Goal: Information Seeking & Learning: Compare options

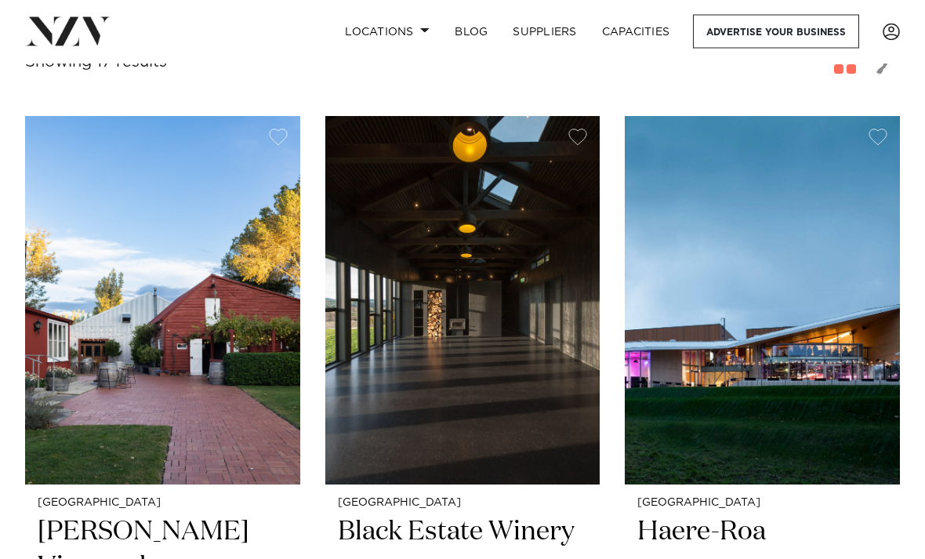
scroll to position [620, 0]
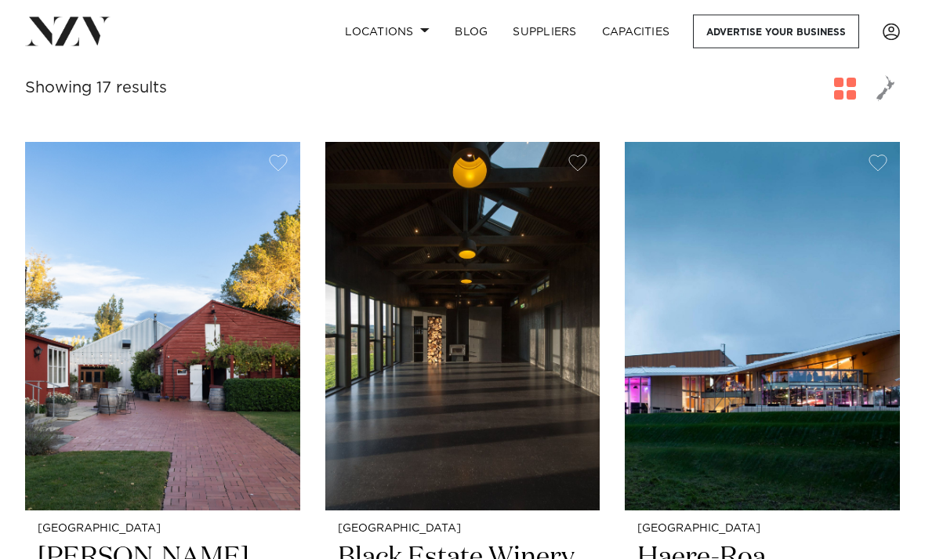
click at [244, 367] on img at bounding box center [162, 327] width 275 height 368
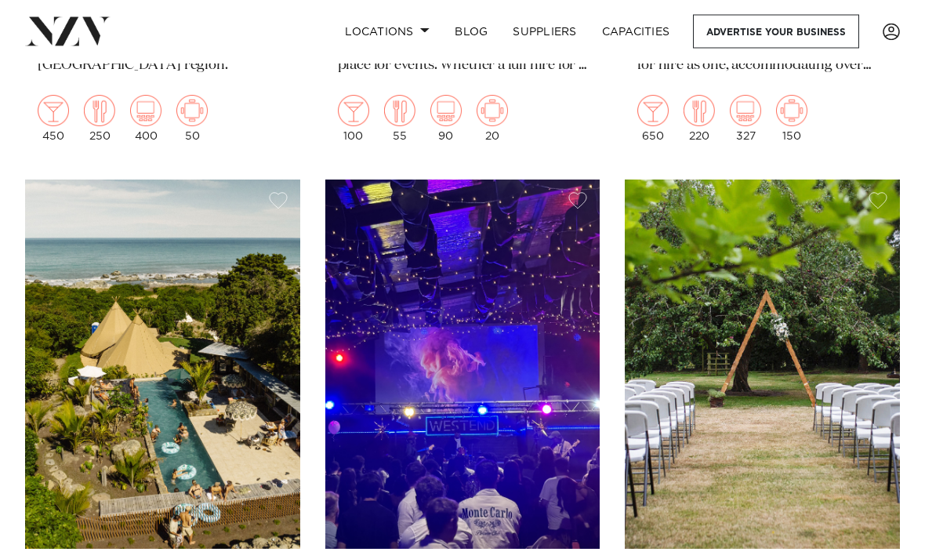
scroll to position [1322, 0]
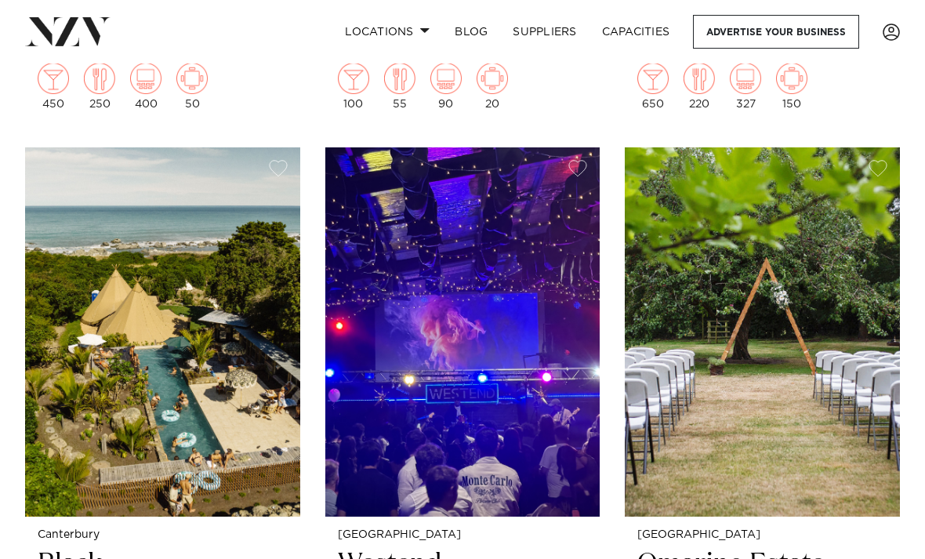
click at [88, 252] on img at bounding box center [162, 331] width 275 height 368
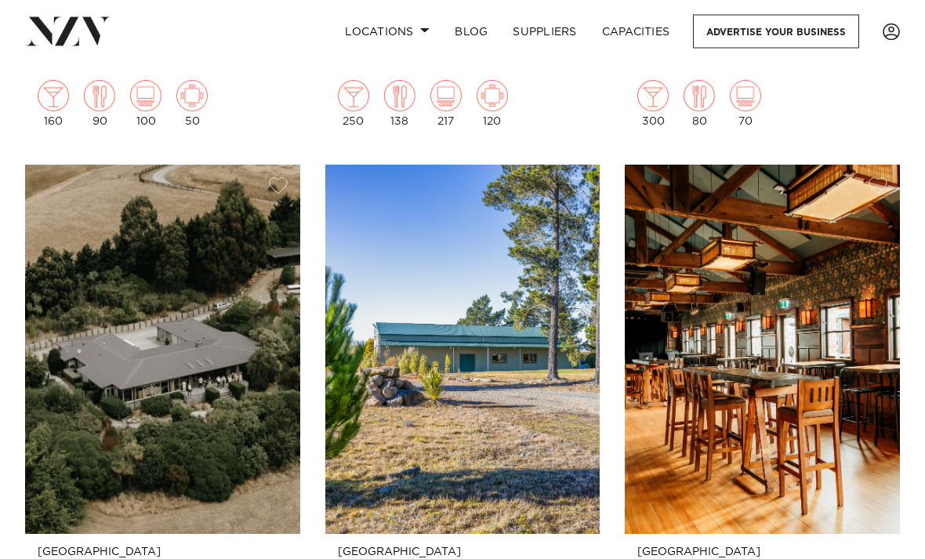
scroll to position [2720, 0]
click at [88, 244] on img at bounding box center [162, 349] width 275 height 368
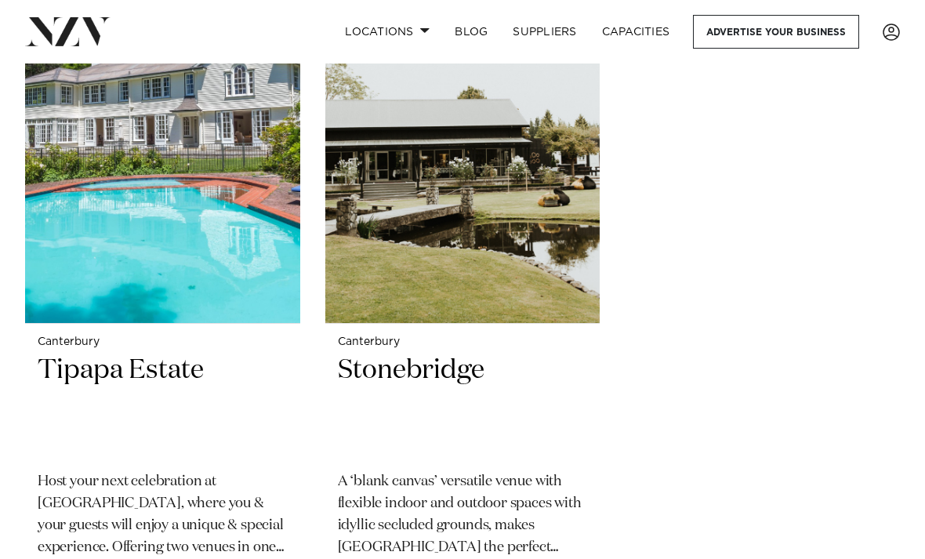
scroll to position [4283, 0]
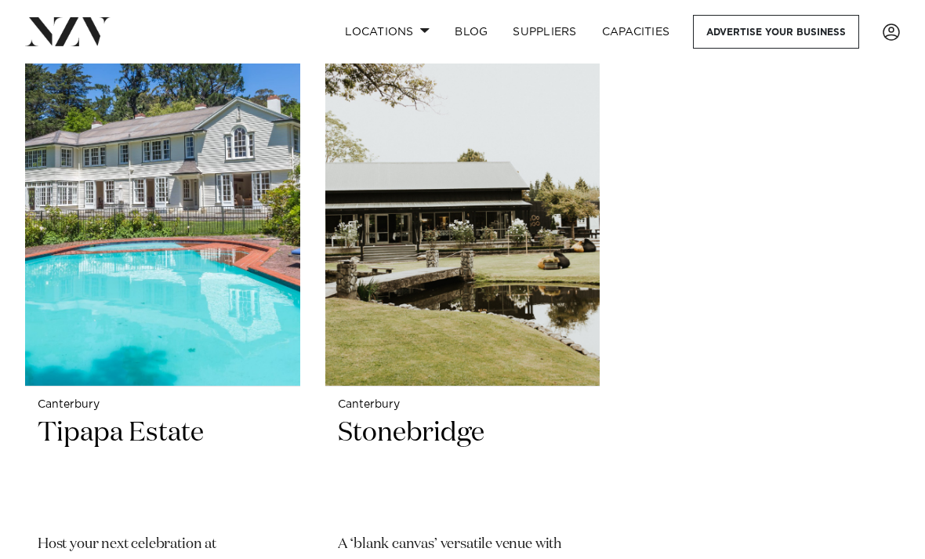
click at [493, 302] on img at bounding box center [462, 201] width 275 height 368
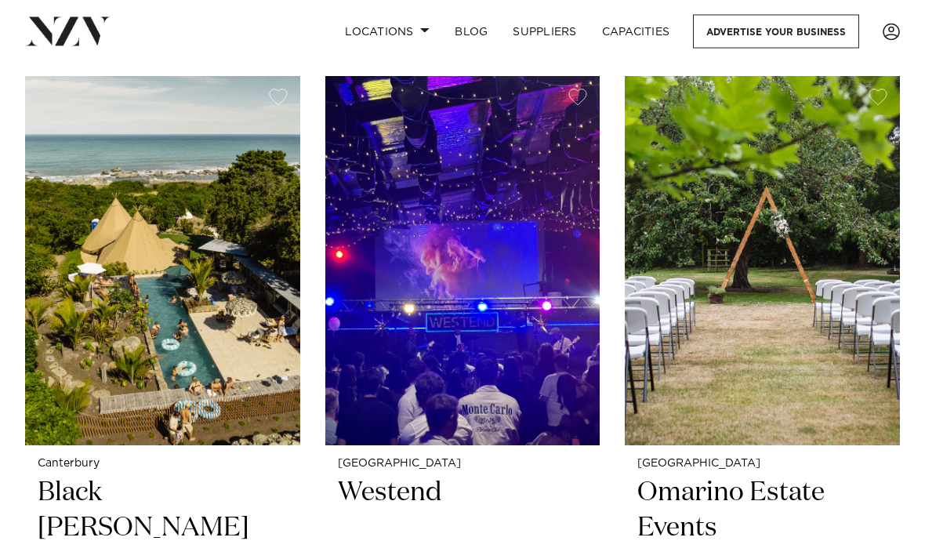
scroll to position [1393, 0]
click at [833, 194] on img at bounding box center [762, 260] width 275 height 368
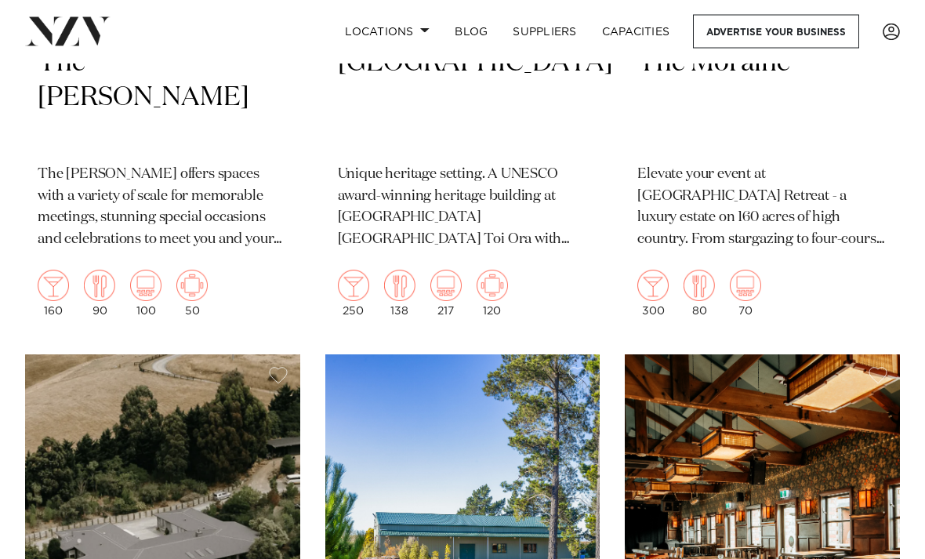
scroll to position [2455, 0]
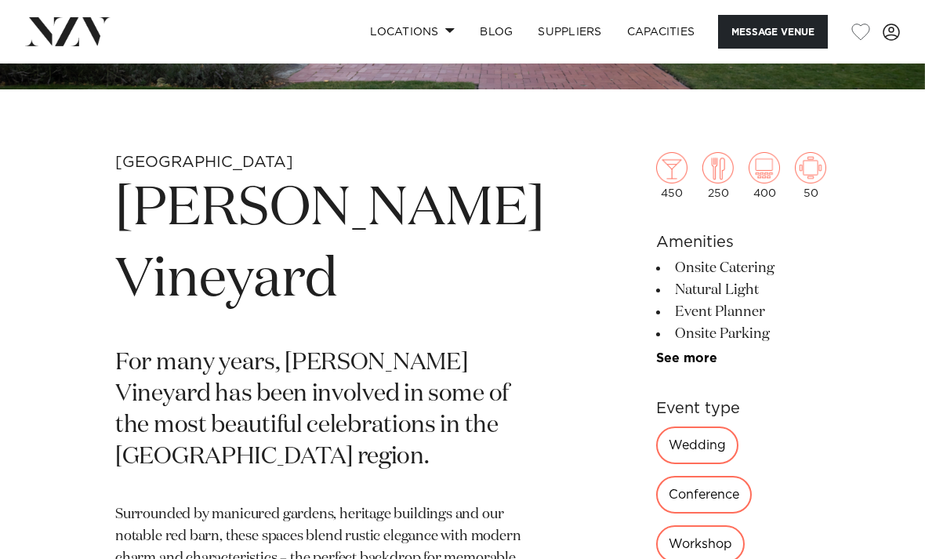
scroll to position [411, 0]
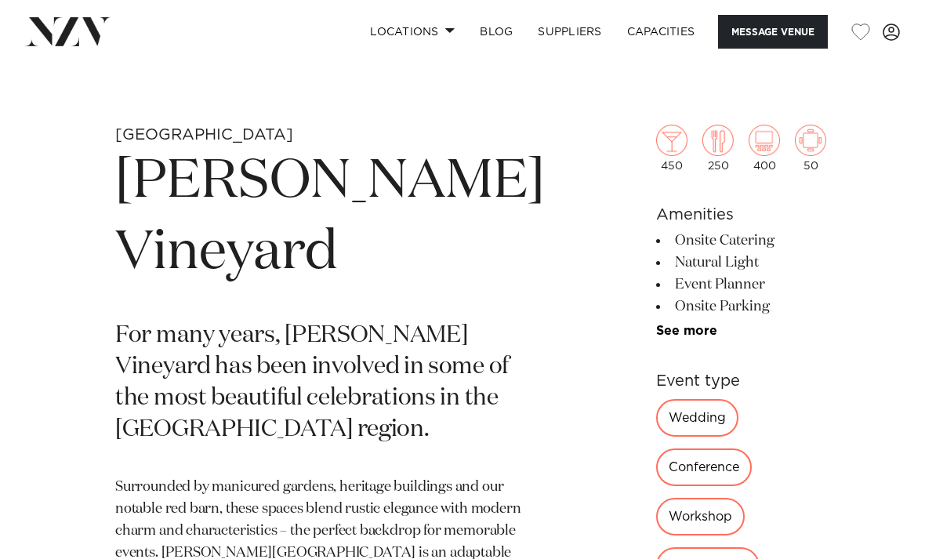
scroll to position [502, 0]
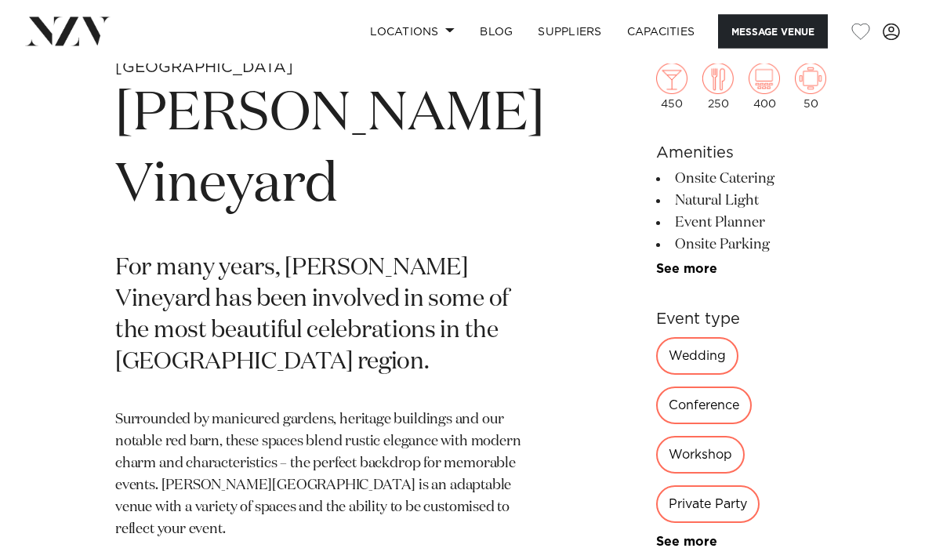
click at [728, 486] on div "Private Party" at bounding box center [707, 505] width 103 height 38
click at [656, 536] on link "See more" at bounding box center [717, 542] width 122 height 13
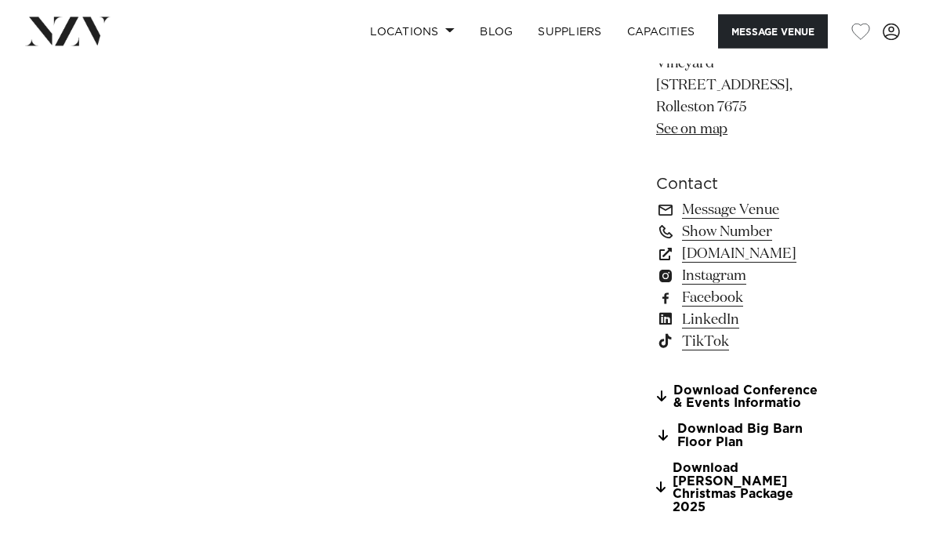
scroll to position [1639, 0]
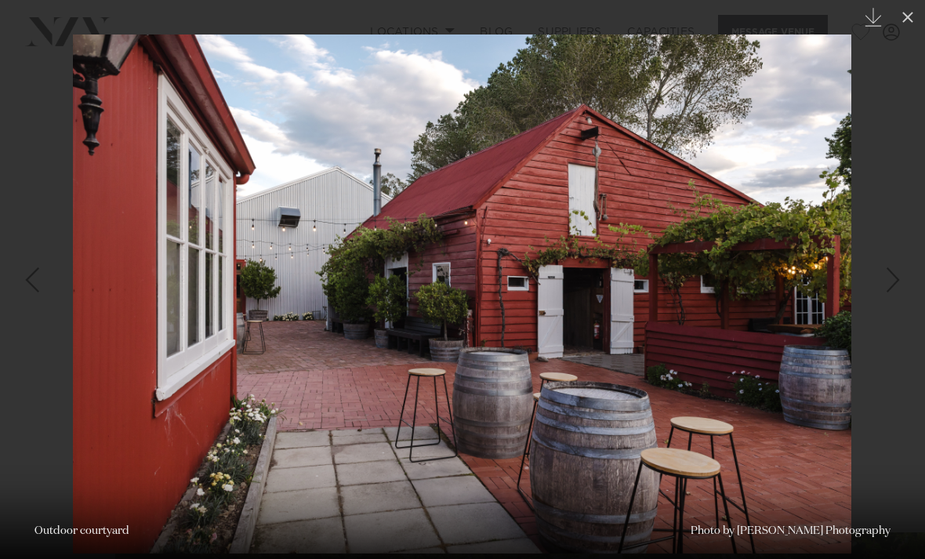
click at [915, 13] on icon at bounding box center [907, 17] width 19 height 19
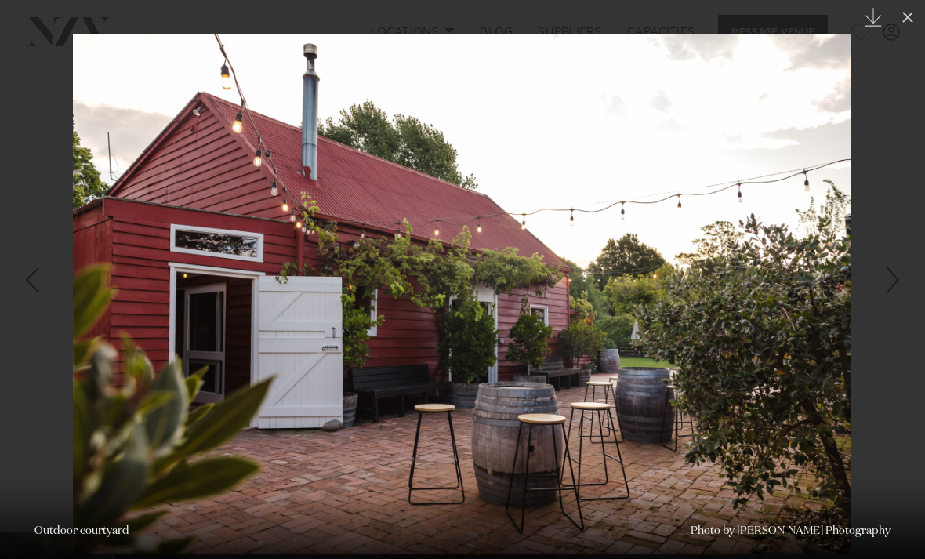
click at [896, 16] on button at bounding box center [907, 17] width 34 height 34
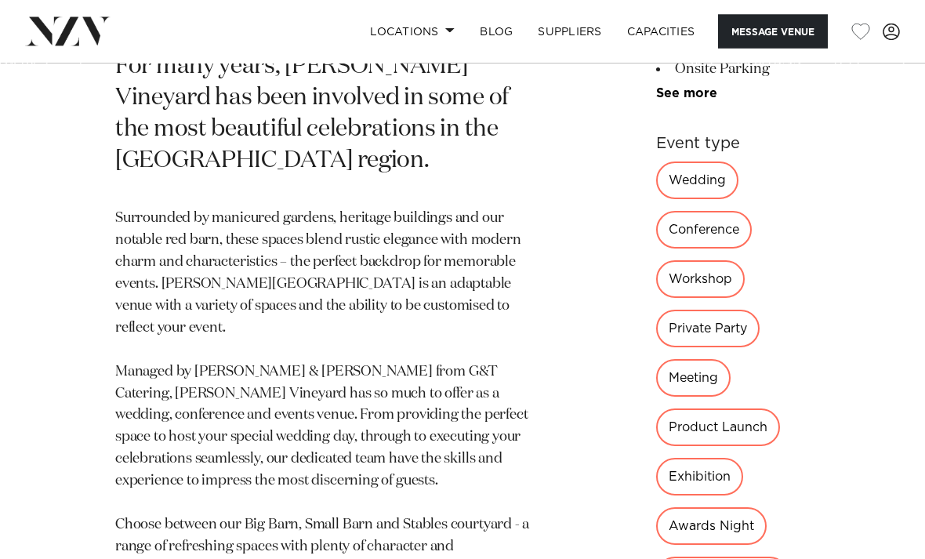
scroll to position [651, 0]
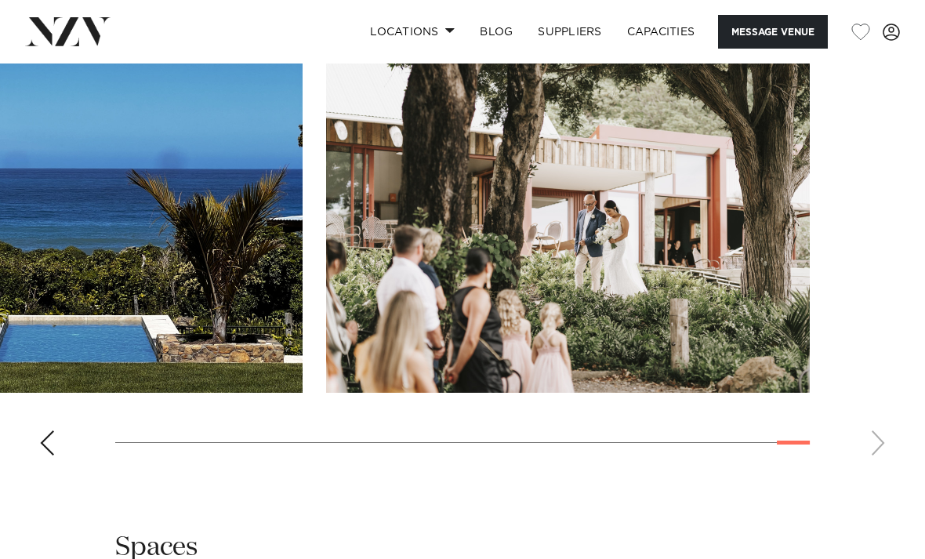
scroll to position [1558, 0]
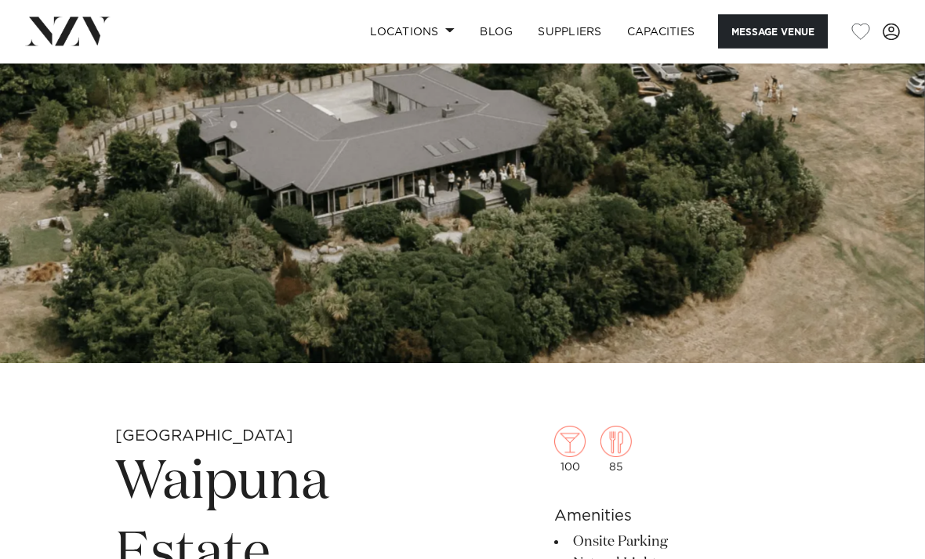
scroll to position [142, 0]
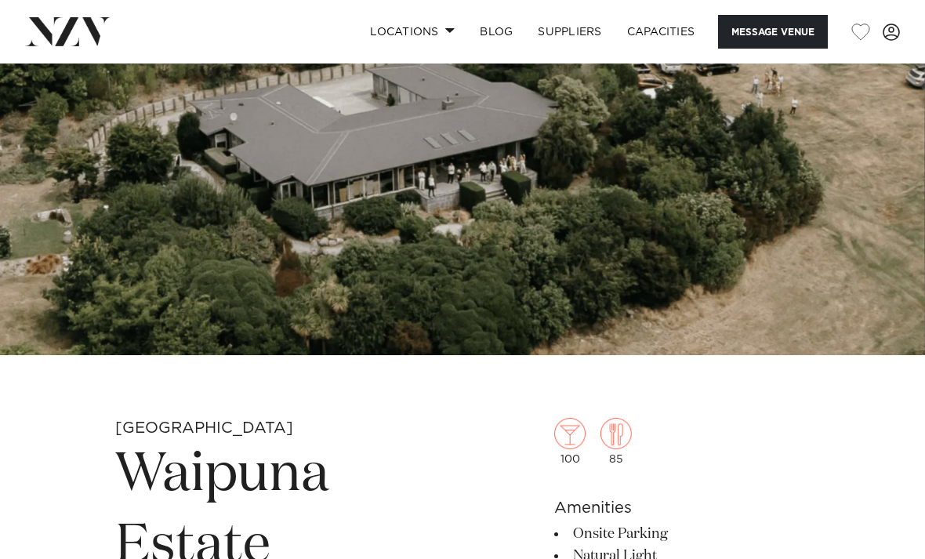
click at [759, 313] on img at bounding box center [462, 138] width 925 height 433
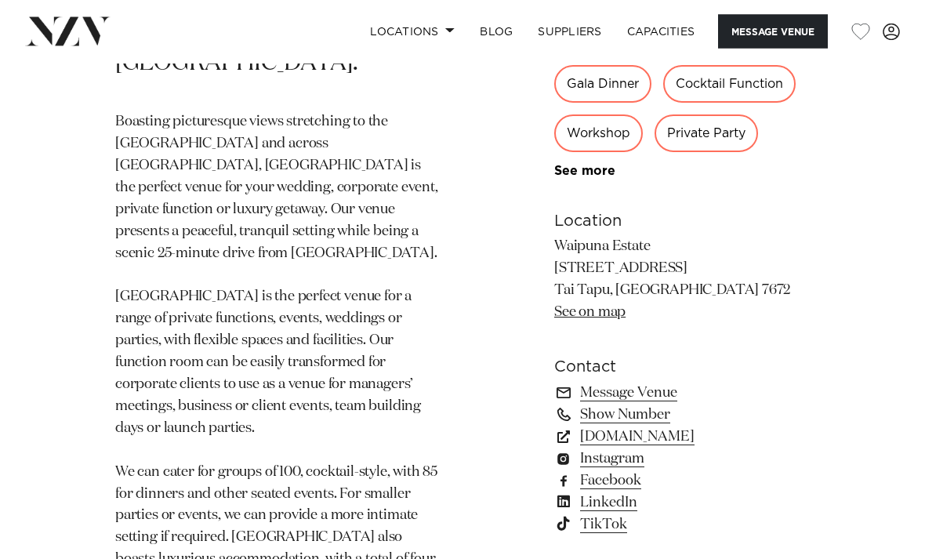
scroll to position [761, 0]
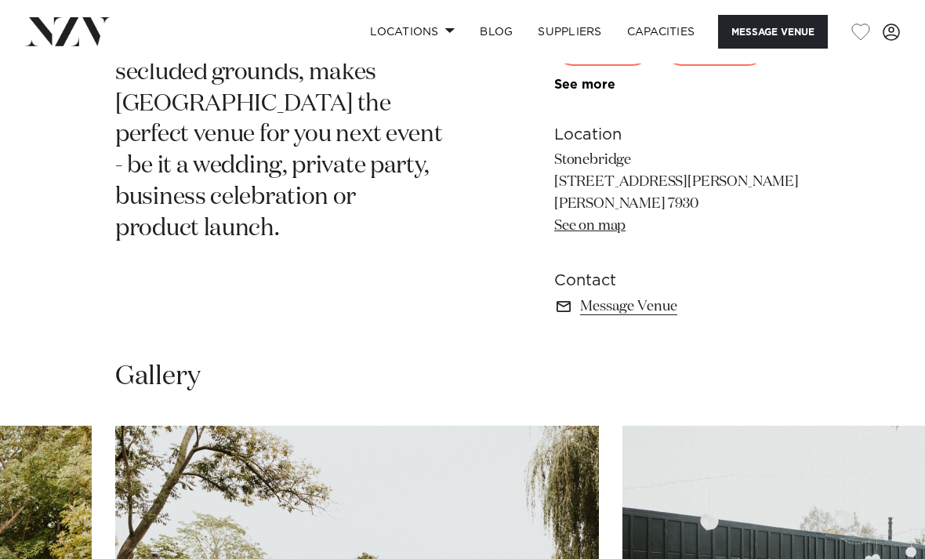
scroll to position [546, 0]
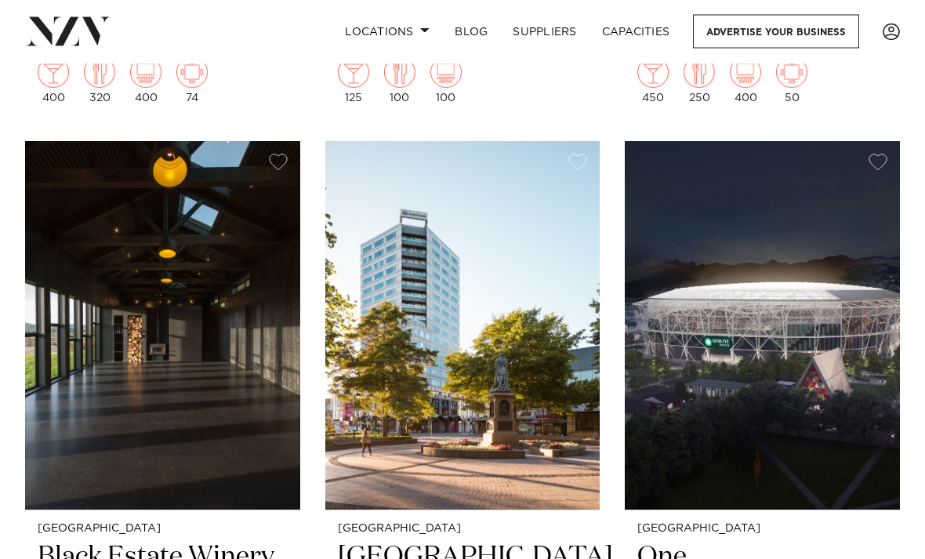
scroll to position [1300, 0]
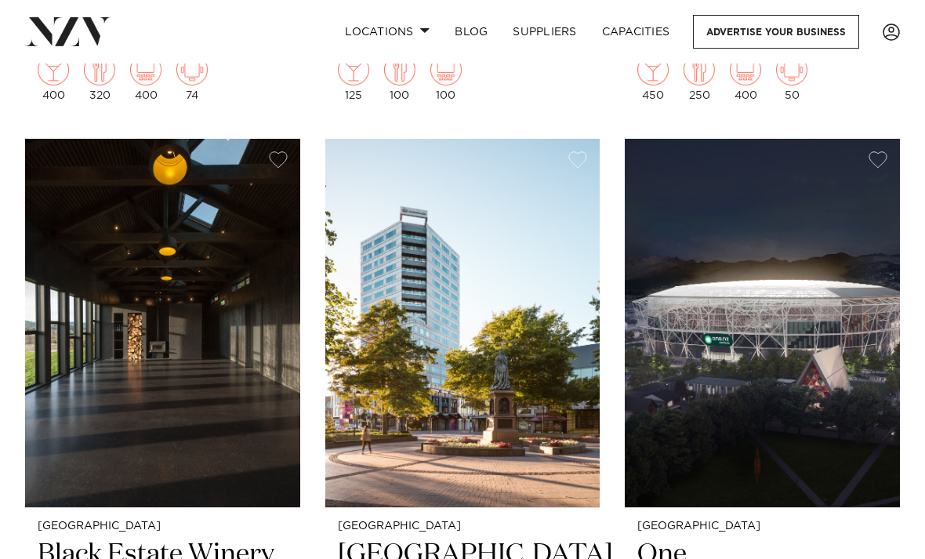
click at [765, 199] on img at bounding box center [762, 323] width 275 height 368
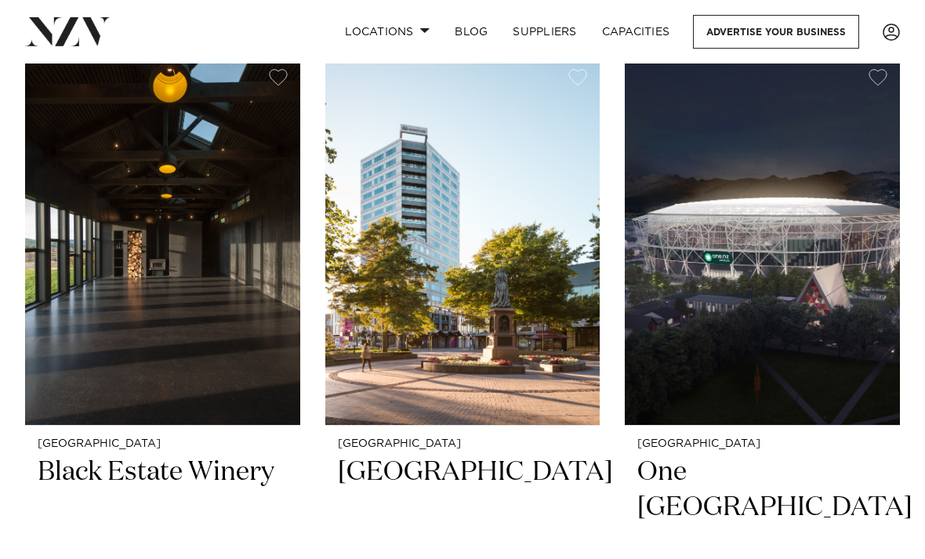
scroll to position [1420, 0]
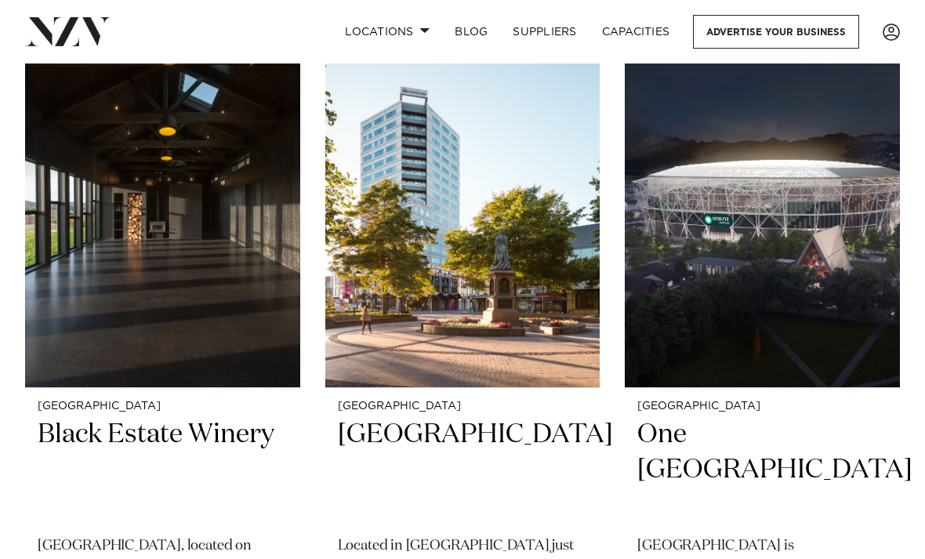
click at [234, 295] on img at bounding box center [162, 203] width 275 height 368
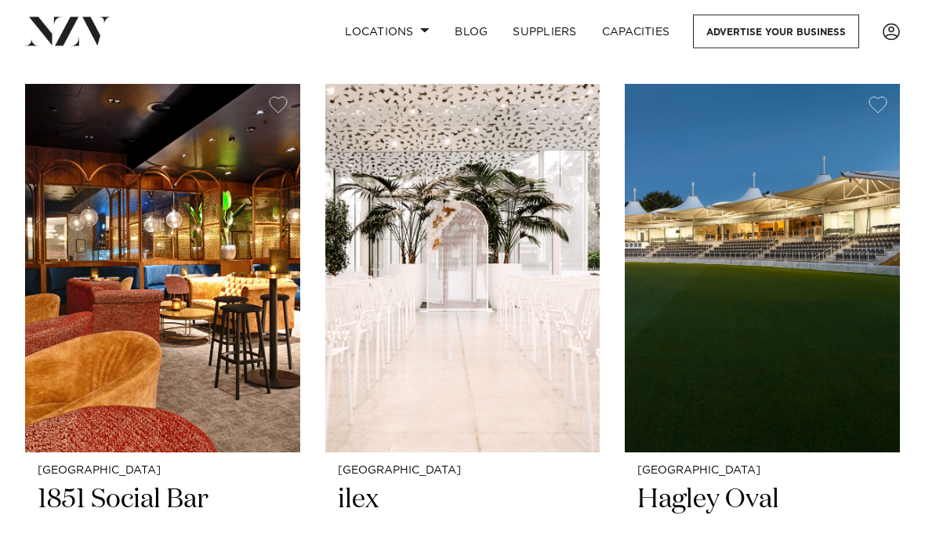
scroll to position [2770, 0]
click at [509, 357] on img at bounding box center [462, 268] width 275 height 368
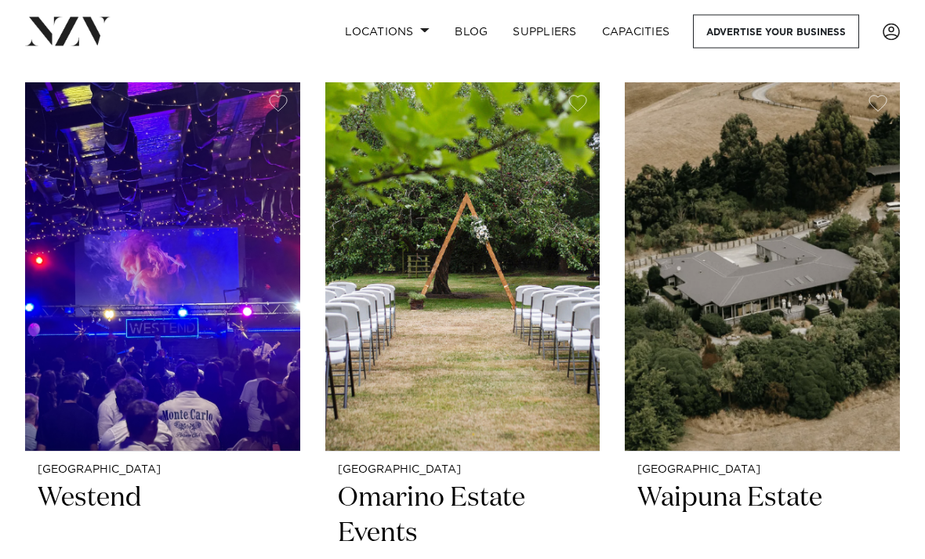
scroll to position [5525, 0]
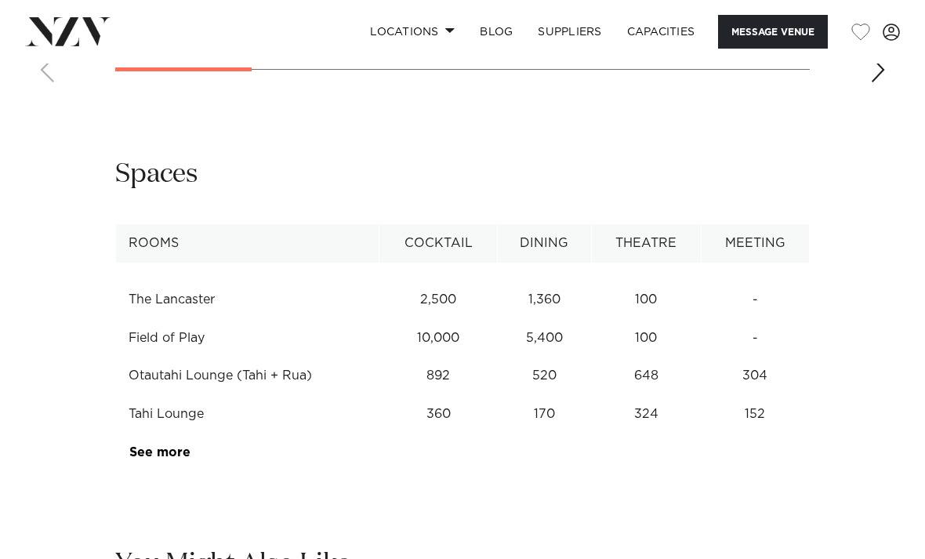
scroll to position [1943, 0]
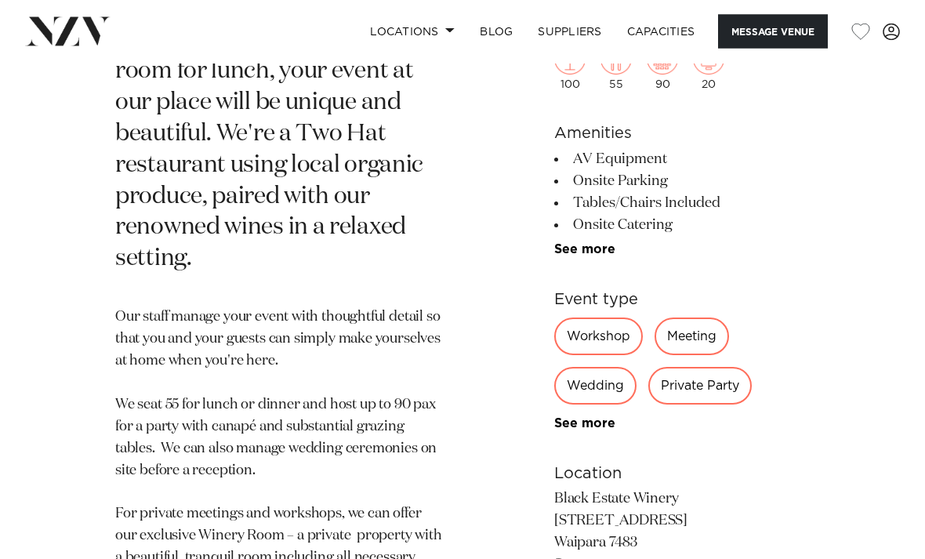
scroll to position [833, 0]
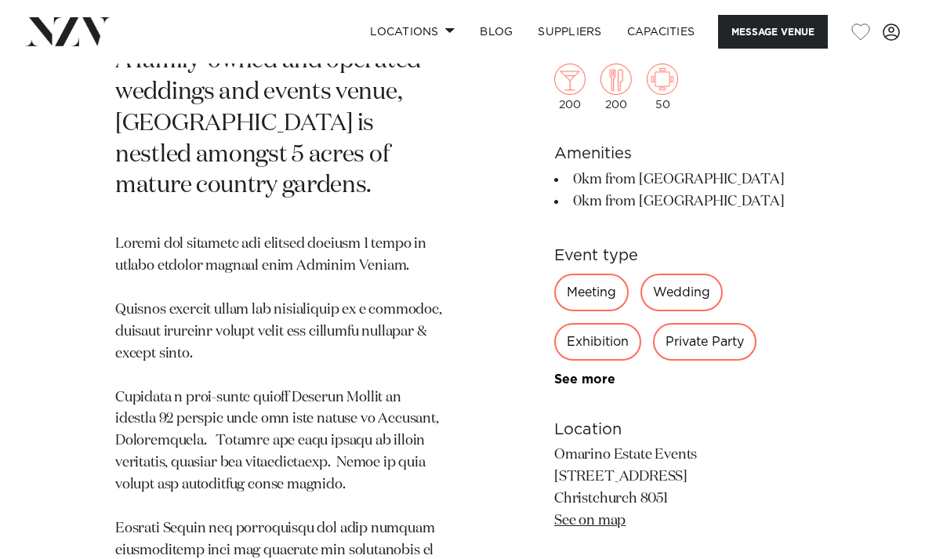
scroll to position [686, 0]
